Goal: Task Accomplishment & Management: Use online tool/utility

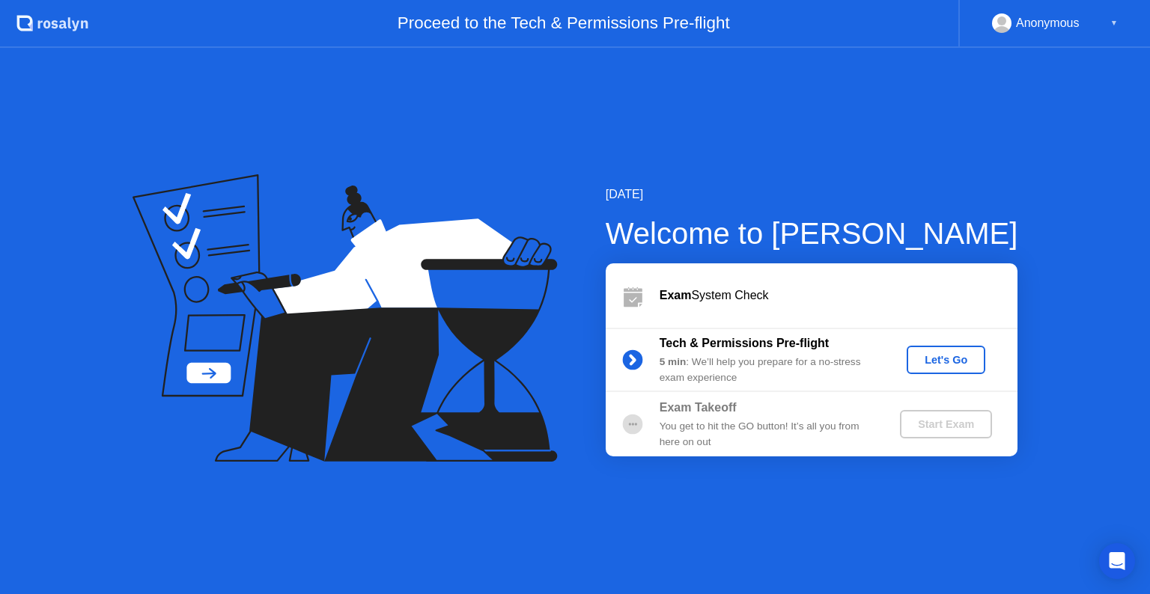
click at [913, 362] on div "Let's Go" at bounding box center [946, 360] width 67 height 12
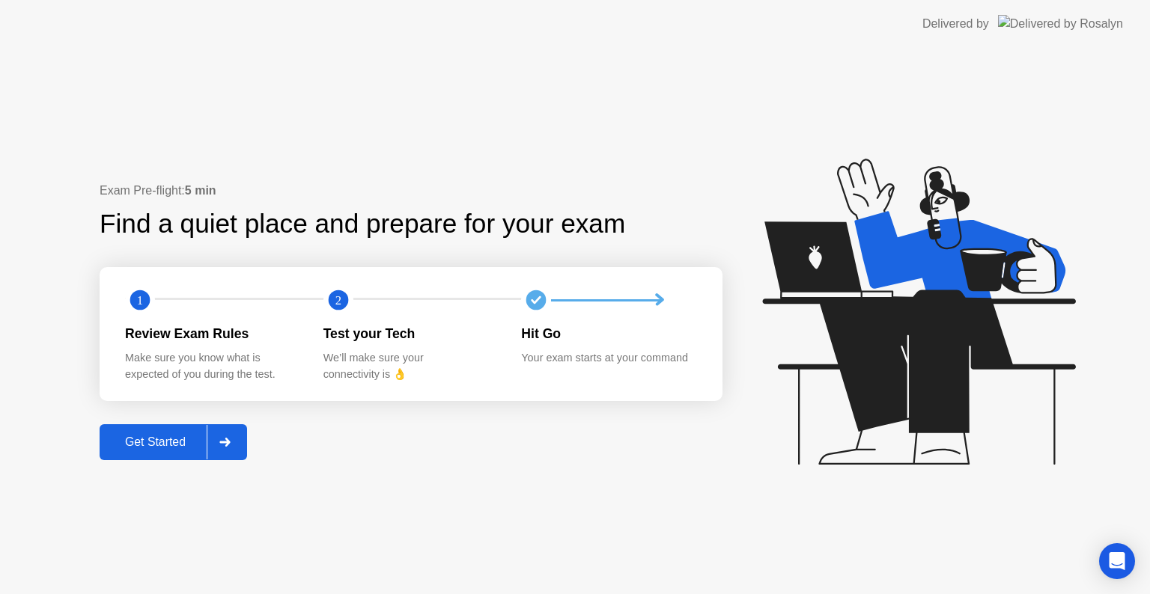
click at [176, 443] on div "Get Started" at bounding box center [155, 442] width 103 height 13
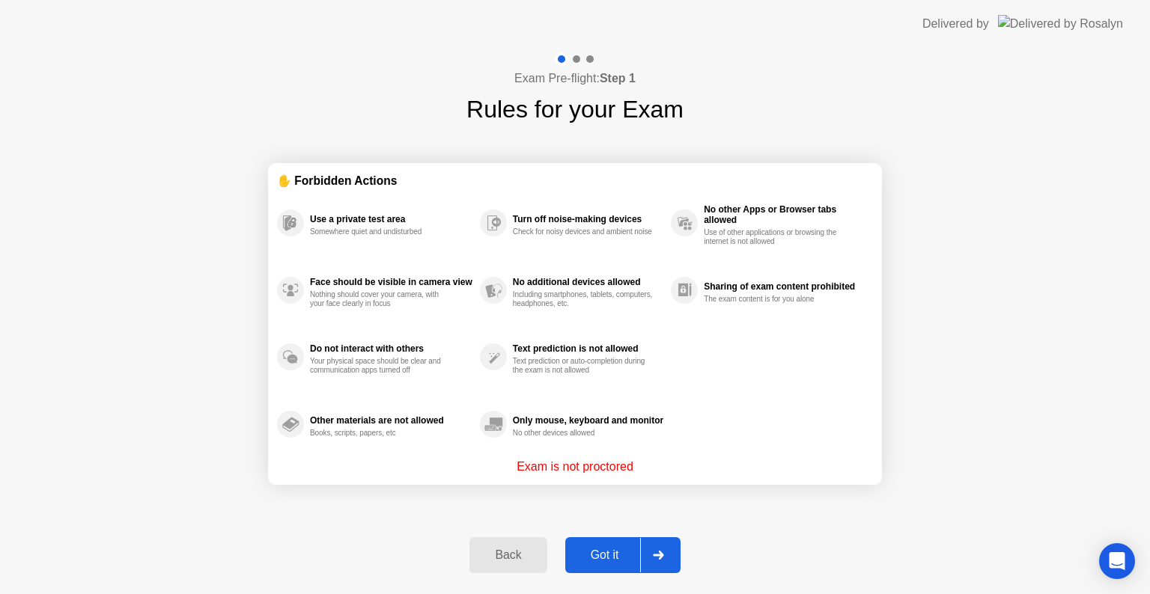
click at [622, 556] on div "Got it" at bounding box center [605, 555] width 70 height 13
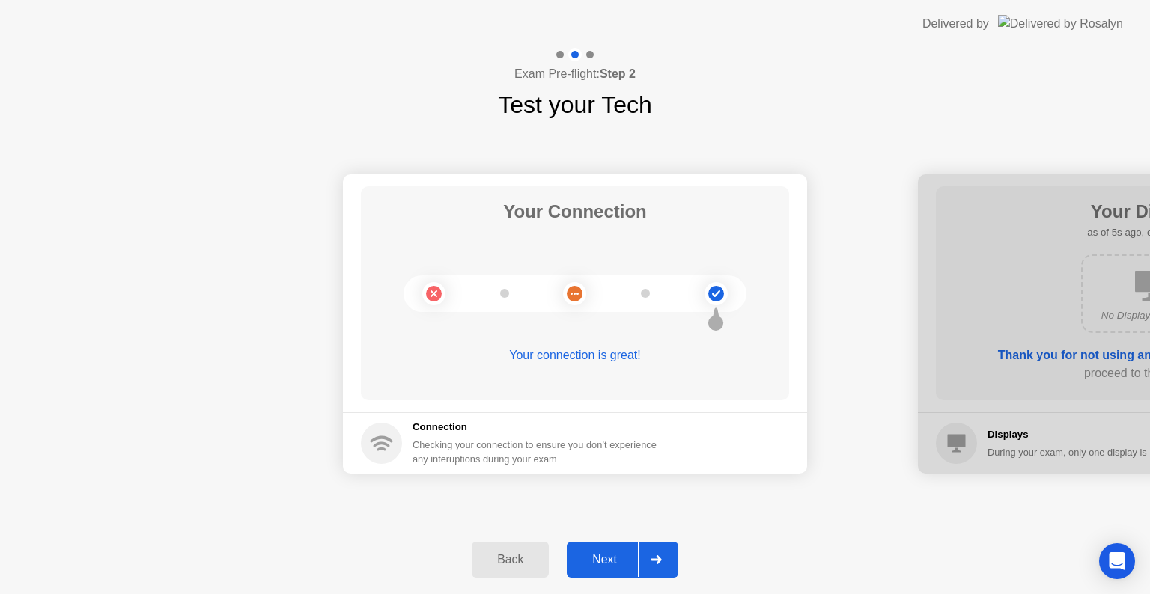
click at [620, 553] on div "Next" at bounding box center [604, 559] width 67 height 13
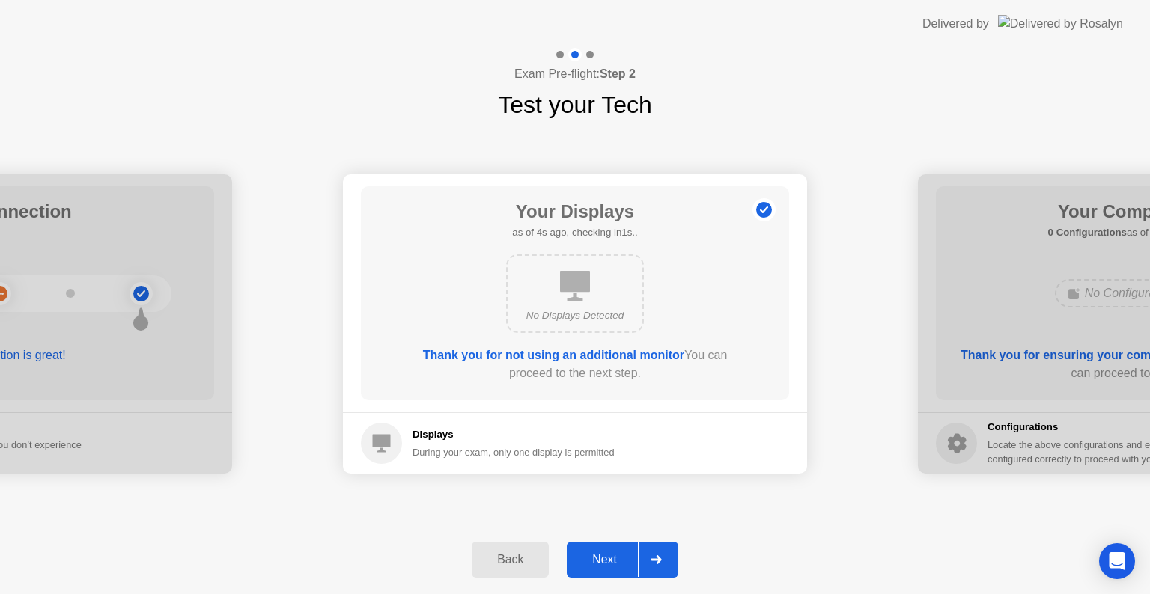
click at [620, 554] on div "Next" at bounding box center [604, 559] width 67 height 13
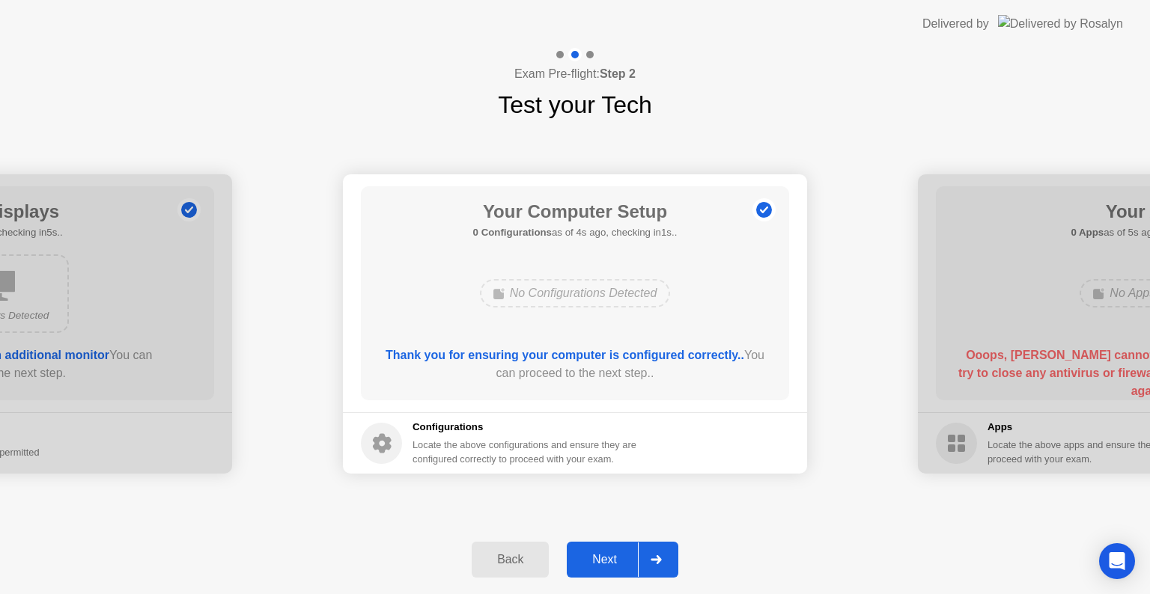
click at [620, 559] on div "Next" at bounding box center [604, 559] width 67 height 13
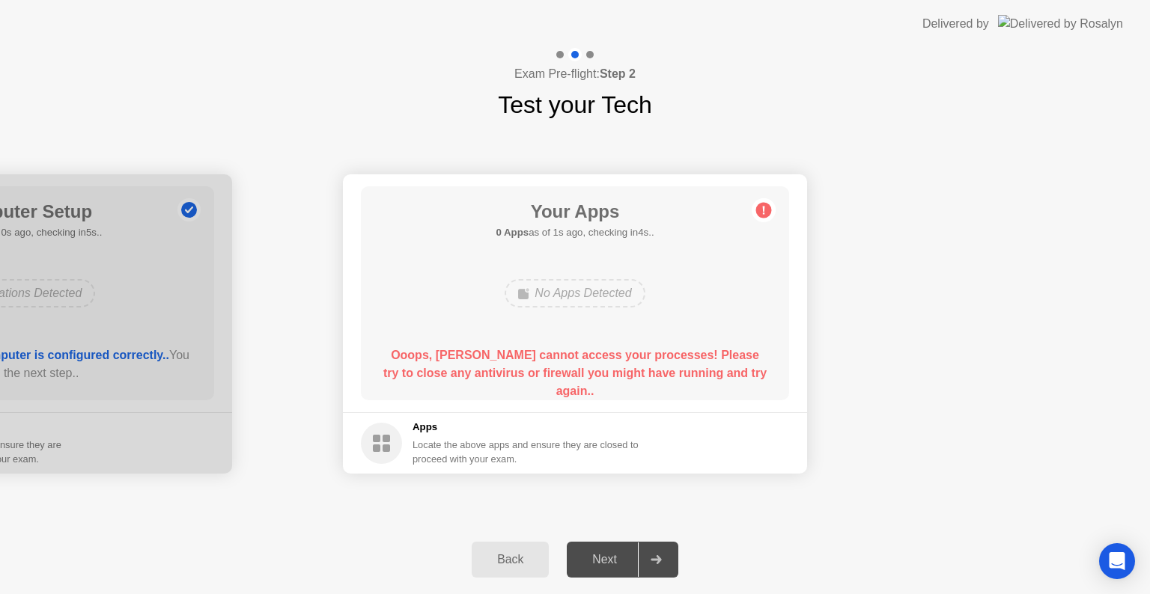
click at [1045, 503] on div "Your Connection Your connection is great! Connection Checking your connection t…" at bounding box center [575, 324] width 1150 height 403
click at [952, 541] on div "Back Next" at bounding box center [575, 560] width 1150 height 69
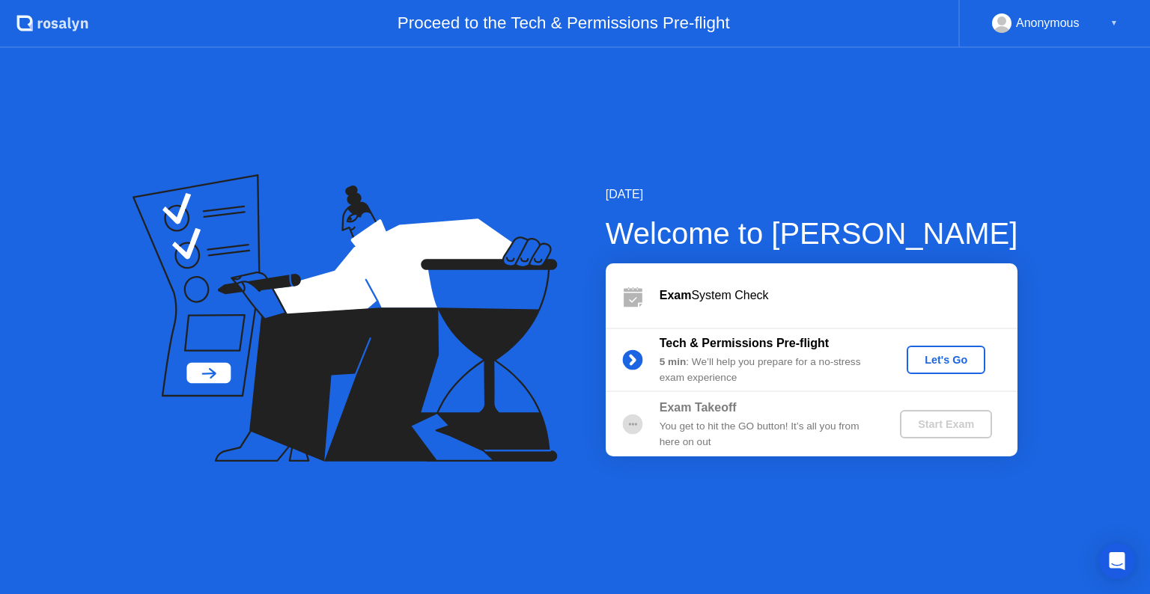
click at [961, 356] on div "Let's Go" at bounding box center [946, 360] width 67 height 12
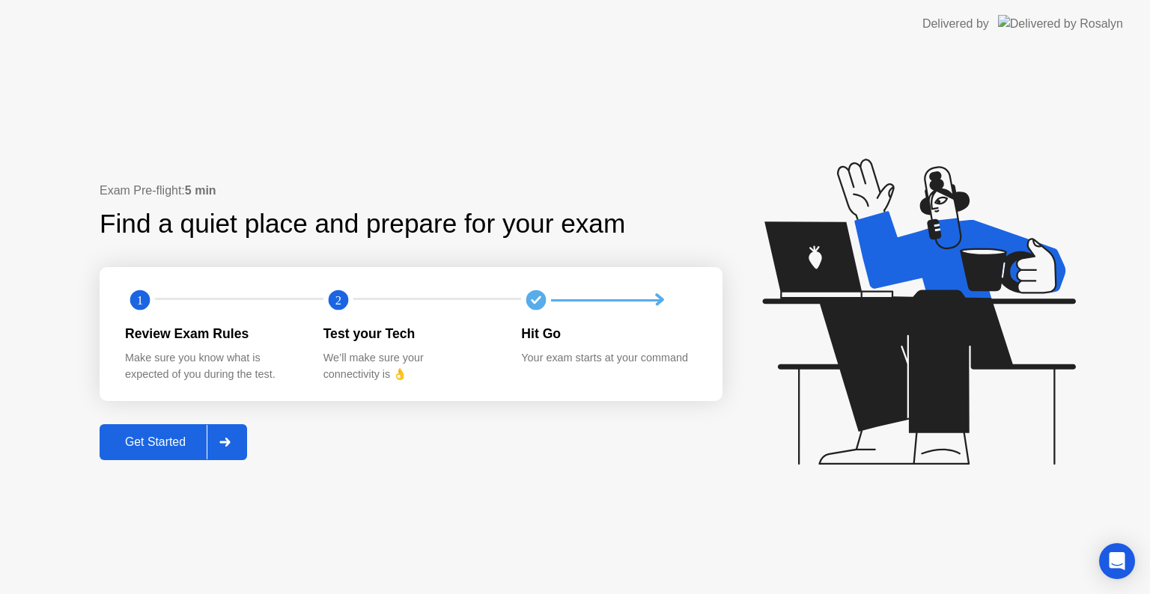
click at [132, 442] on div "Get Started" at bounding box center [155, 442] width 103 height 13
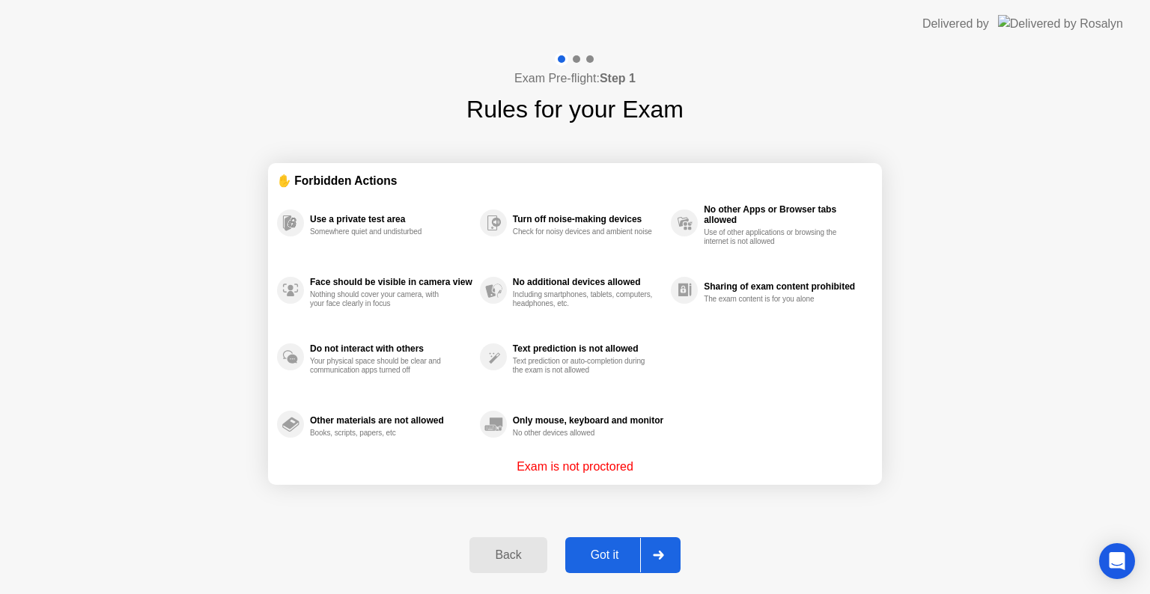
click at [611, 556] on div "Got it" at bounding box center [605, 555] width 70 height 13
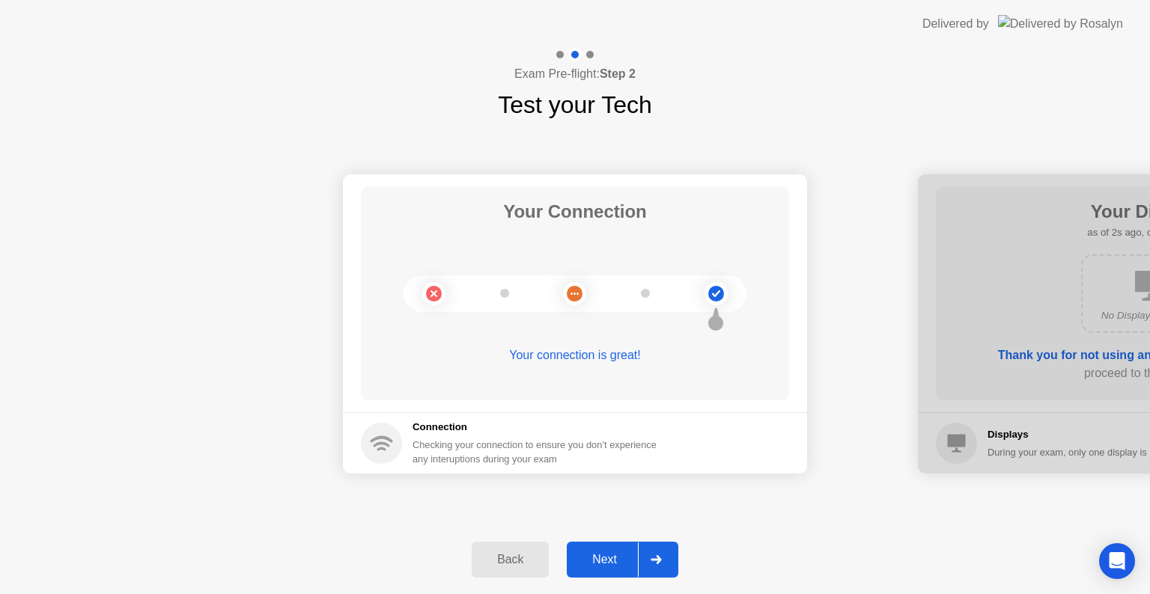
click at [620, 559] on div "Next" at bounding box center [604, 559] width 67 height 13
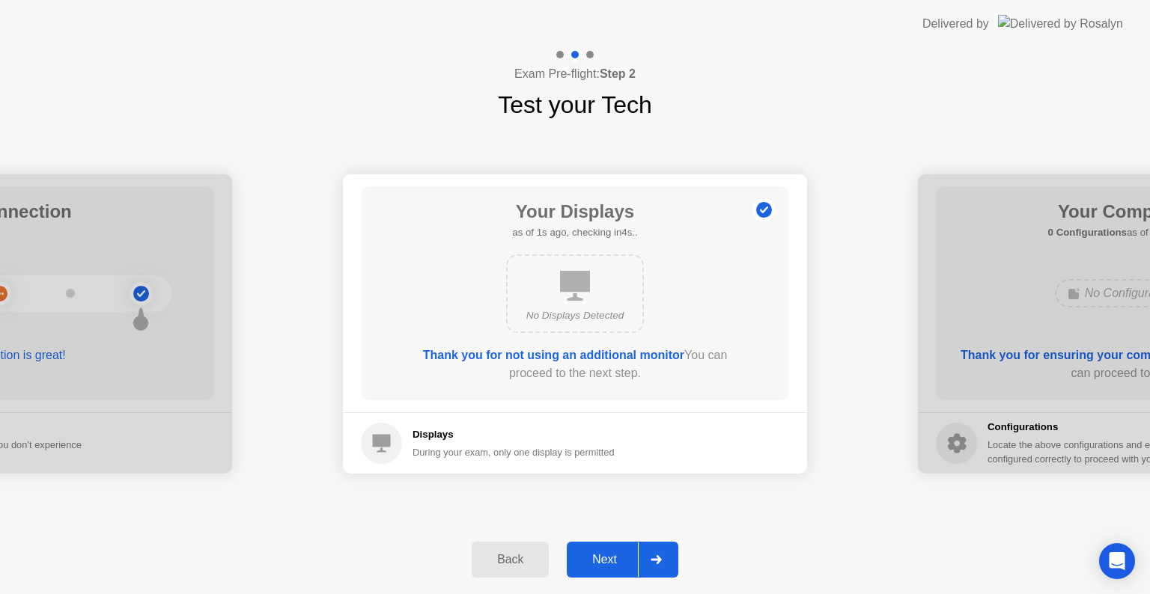
click at [620, 559] on div "Next" at bounding box center [604, 559] width 67 height 13
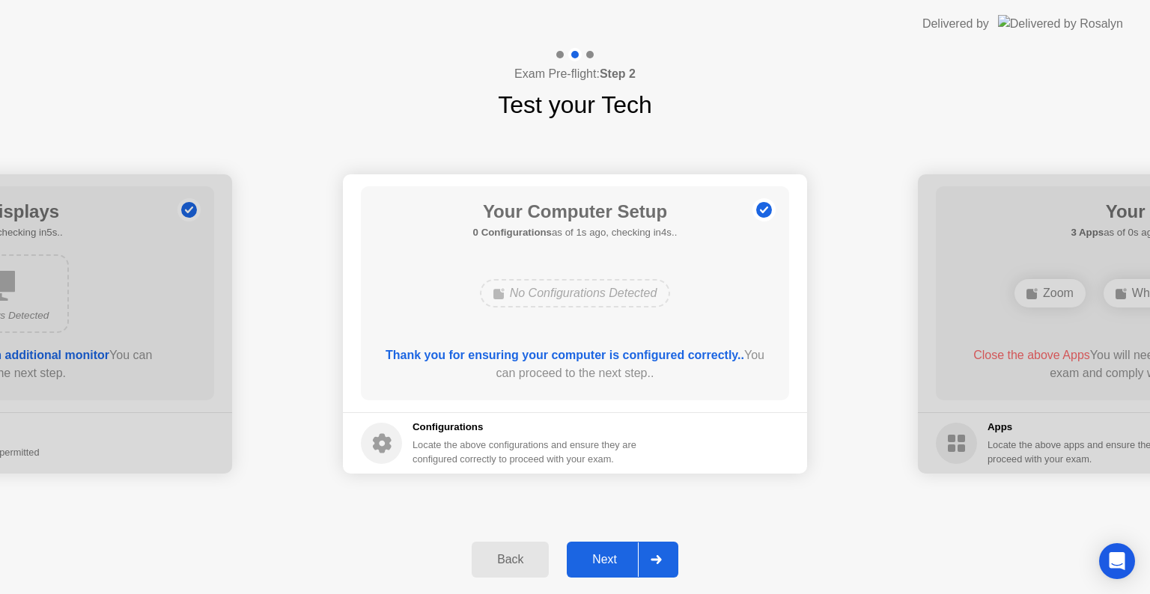
click at [620, 559] on div "Next" at bounding box center [604, 559] width 67 height 13
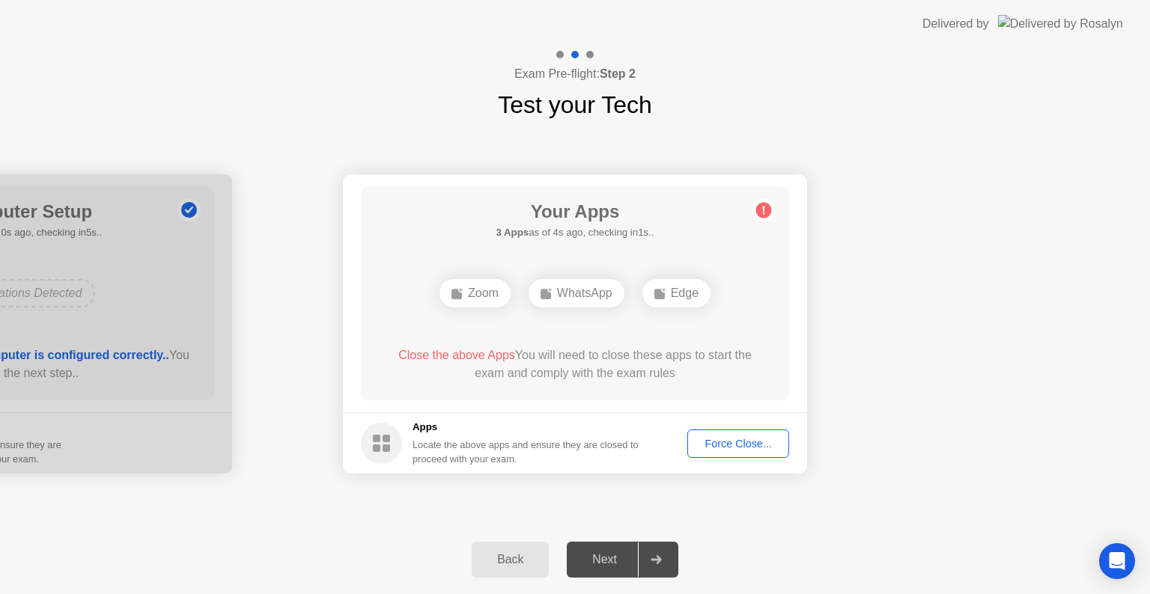
click at [764, 439] on div "Force Close..." at bounding box center [738, 444] width 91 height 12
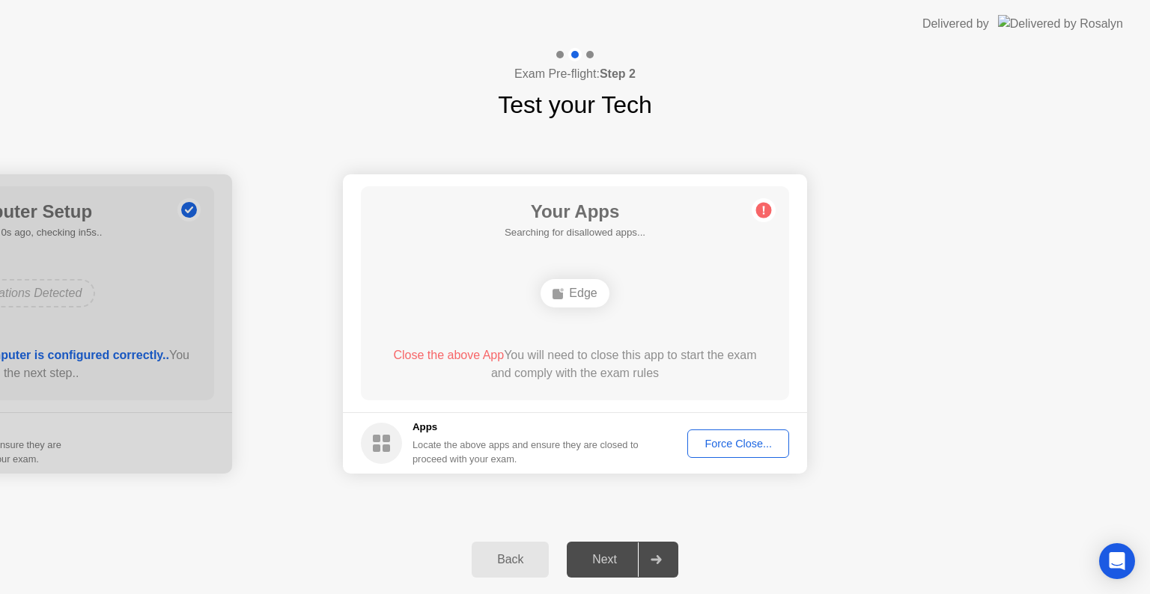
click at [776, 445] on div "Force Close..." at bounding box center [738, 444] width 91 height 12
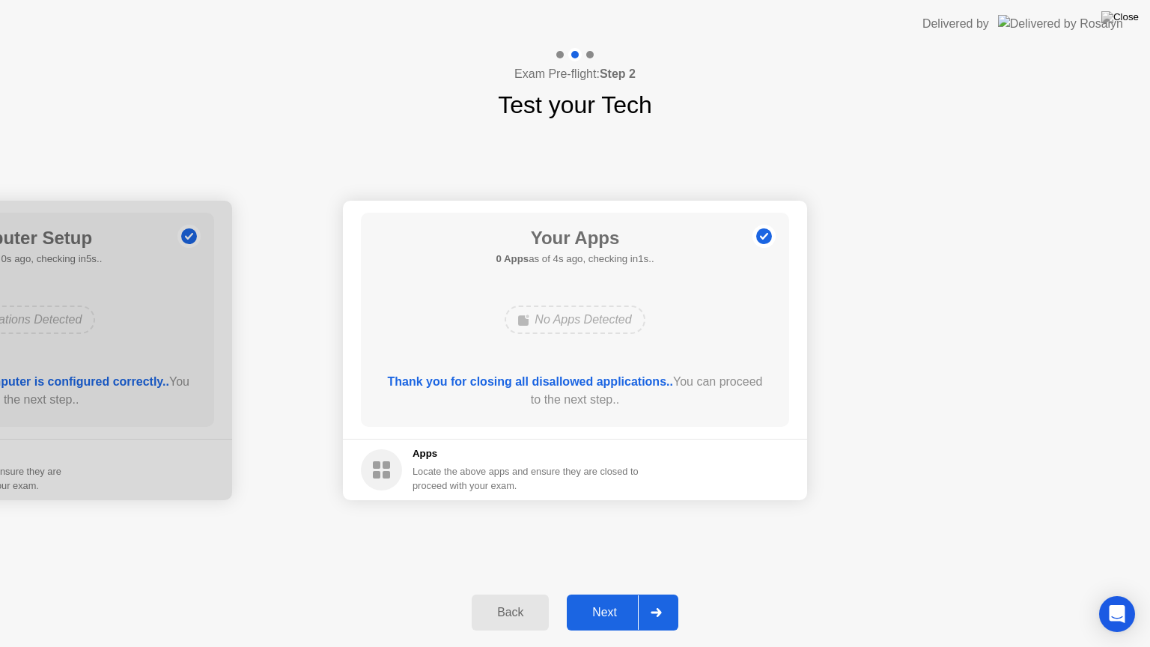
click at [615, 594] on div "Next" at bounding box center [604, 612] width 67 height 13
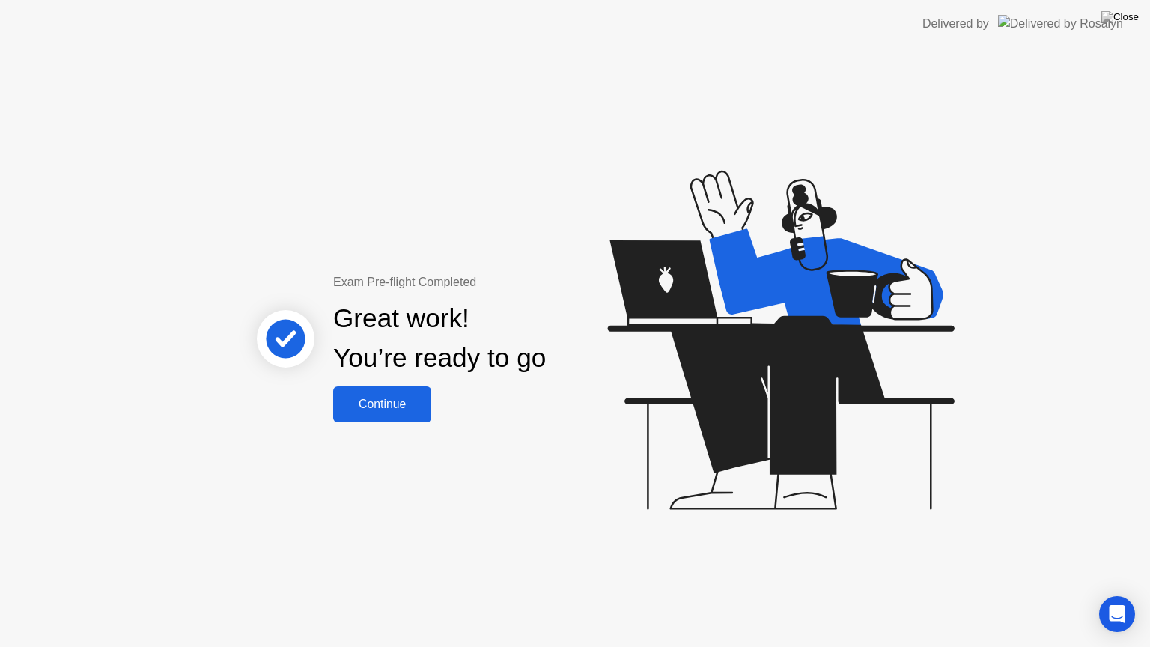
click at [402, 401] on div "Continue" at bounding box center [382, 404] width 89 height 13
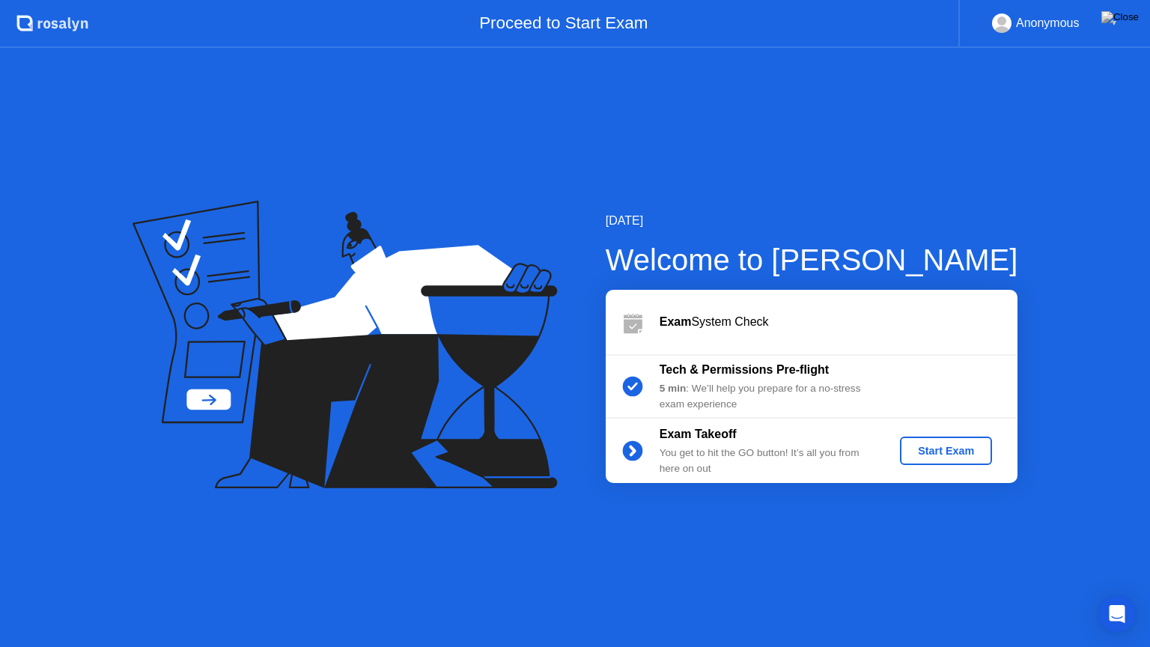
click at [913, 447] on div "Start Exam" at bounding box center [946, 451] width 80 height 12
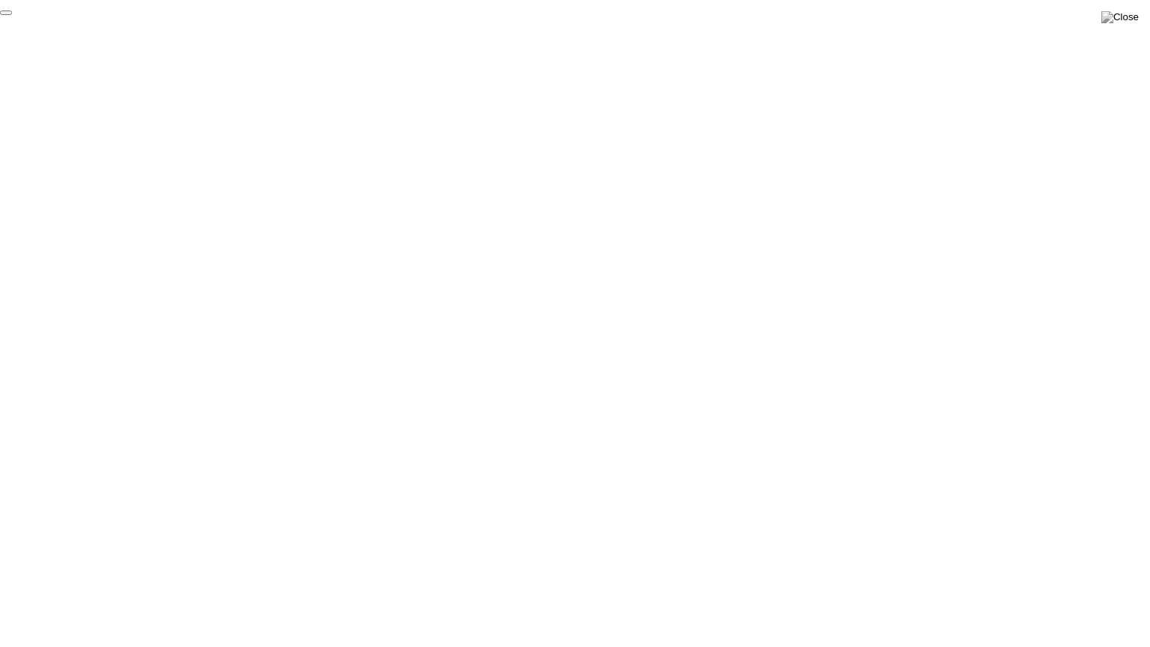
click div "End Proctoring Session"
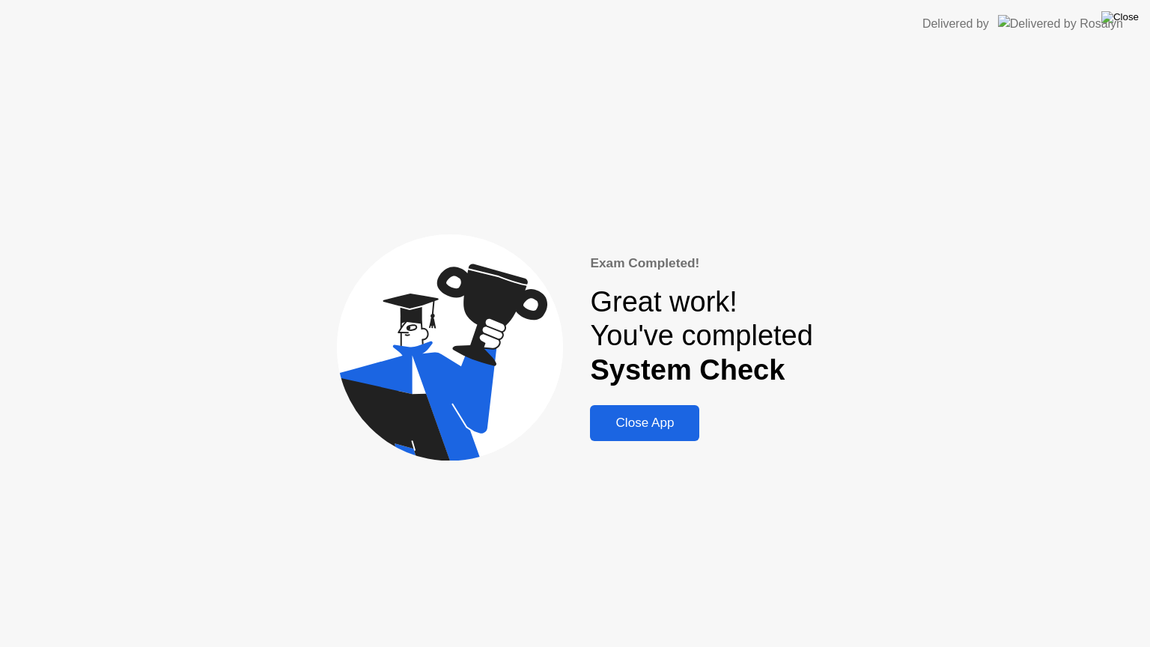
click at [1128, 18] on img at bounding box center [1119, 17] width 37 height 12
